Goal: Task Accomplishment & Management: Manage account settings

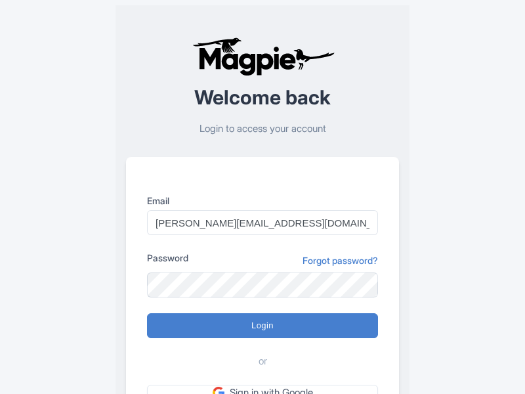
type input "Logging in..."
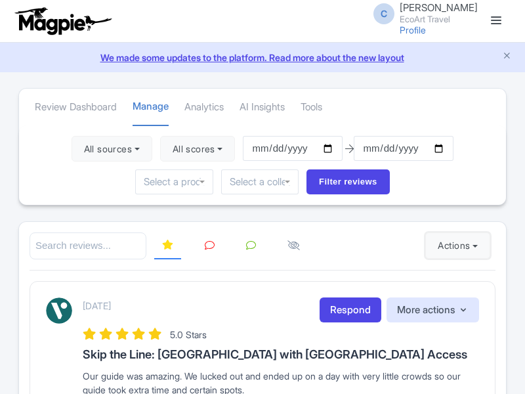
click at [455, 245] on button "Actions" at bounding box center [457, 245] width 65 height 26
click at [0, 0] on link "Import new reviews" at bounding box center [0, 0] width 0 height 0
